Goal: Information Seeking & Learning: Understand process/instructions

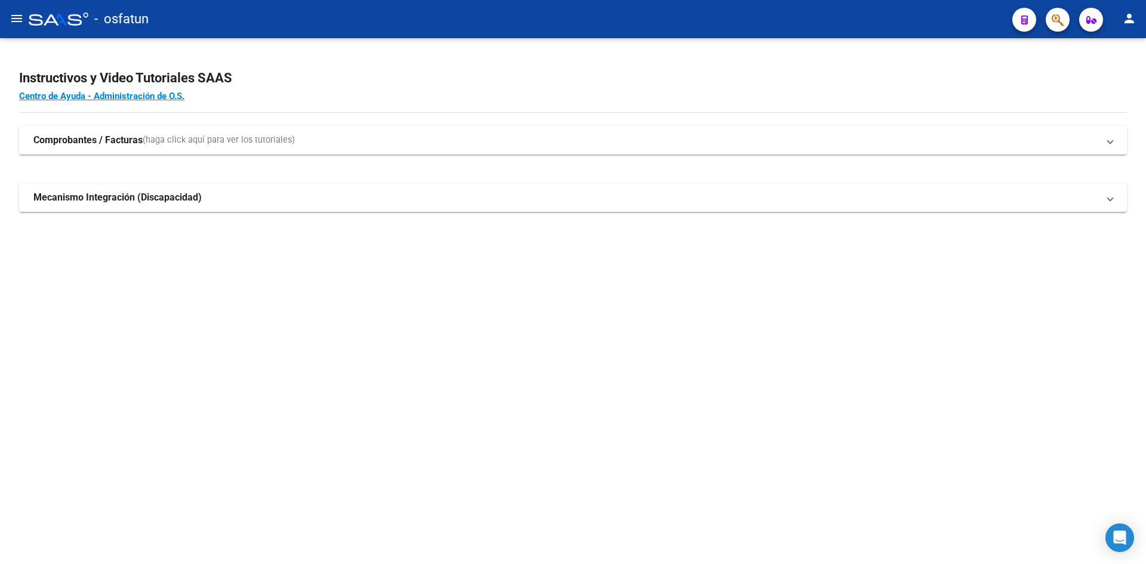
click at [52, 129] on mat-sidenav-container "Firma Express Inicio Calendario SSS Instructivos Contacto OS Padrón Análisis Af…" at bounding box center [573, 301] width 1146 height 526
click at [22, 25] on mat-icon "menu" at bounding box center [17, 18] width 14 height 14
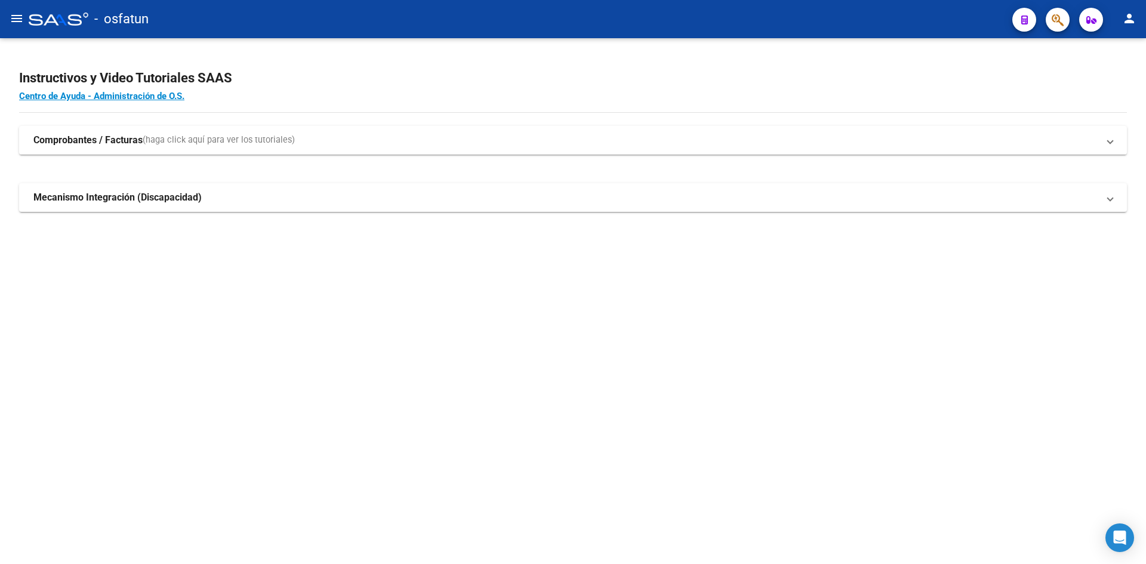
click at [8, 19] on button "menu" at bounding box center [17, 19] width 24 height 24
click at [72, 132] on mat-sidenav-container "Firma Express Inicio Calendario SSS Instructivos Contacto OS Padrón Análisis Af…" at bounding box center [573, 301] width 1146 height 526
click at [871, 205] on mat-expansion-panel-header "Mecanismo Integración (Discapacidad)" at bounding box center [573, 197] width 1108 height 29
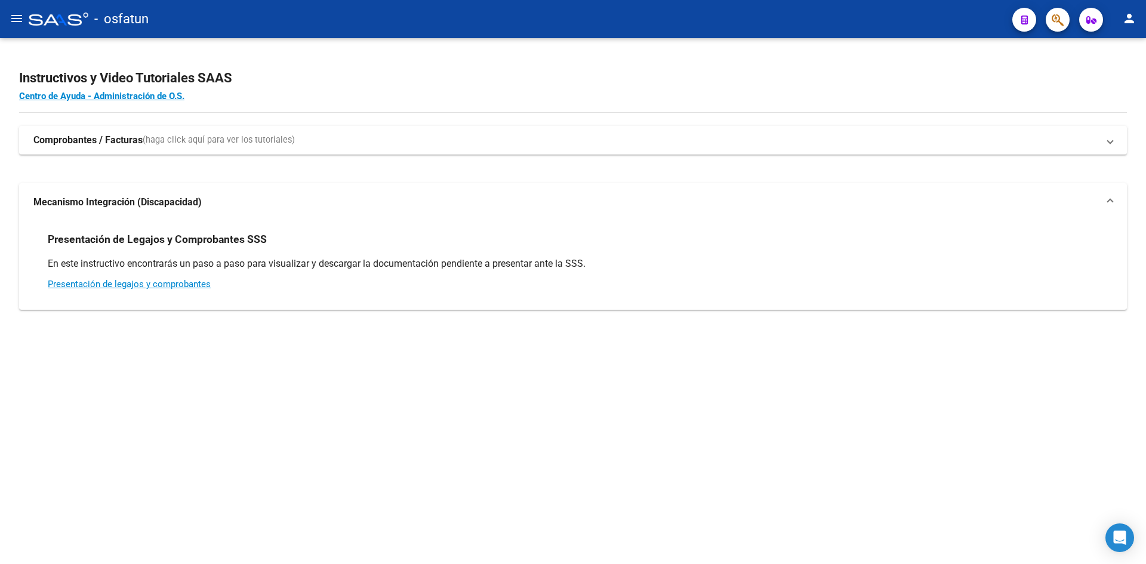
click at [400, 365] on mat-sidenav-content "Instructivos y Video Tutoriales SAAS Centro de Ayuda - Administración de O.S. C…" at bounding box center [573, 301] width 1146 height 526
click at [8, 19] on button "menu" at bounding box center [17, 19] width 24 height 24
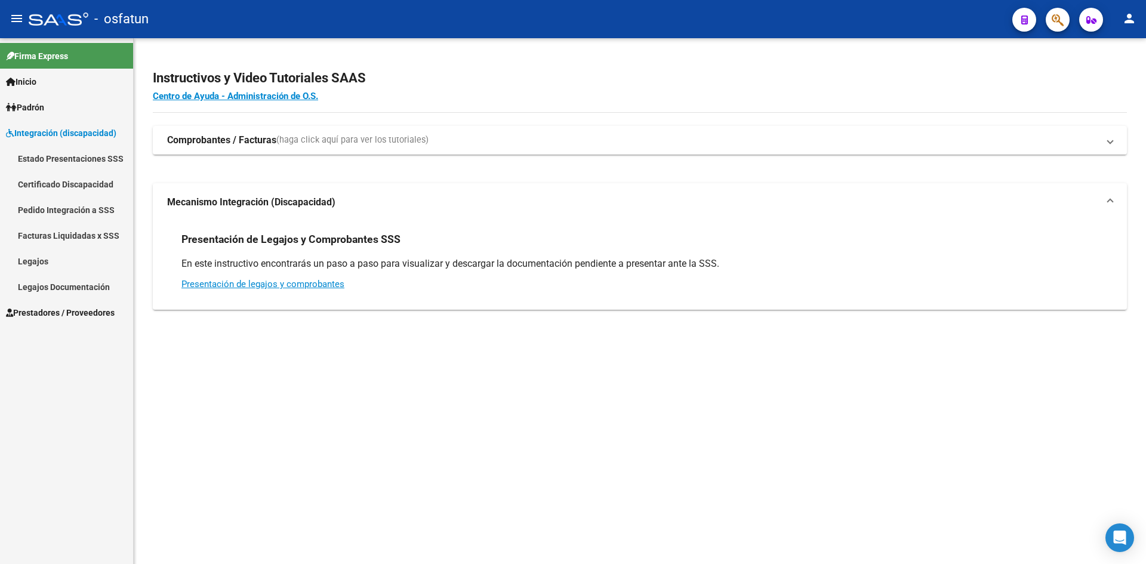
drag, startPoint x: 479, startPoint y: 39, endPoint x: 413, endPoint y: 10, distance: 71.9
click at [479, 38] on div "menu - osfatun person Firma Express Inicio Calendario SSS Instructivos Contacto…" at bounding box center [573, 282] width 1146 height 564
